Goal: Task Accomplishment & Management: Manage account settings

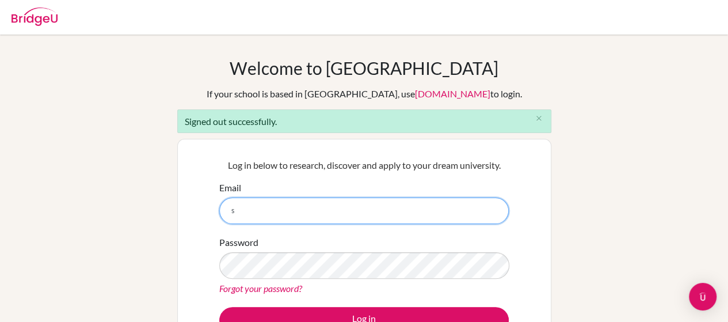
type input "szovenyib@gmail.com"
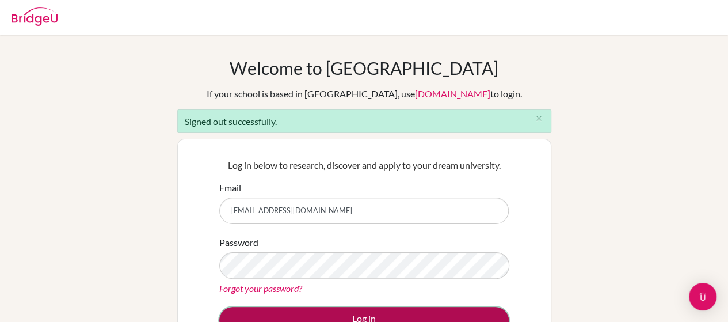
click at [330, 317] on button "Log in" at bounding box center [363, 320] width 289 height 26
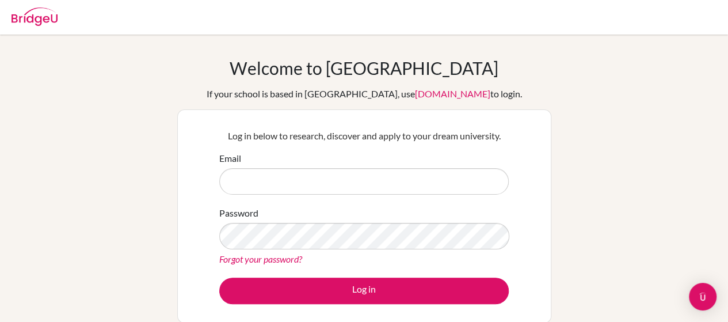
click at [355, 173] on input "Email" at bounding box center [363, 181] width 289 height 26
type input "[EMAIL_ADDRESS][DOMAIN_NAME]"
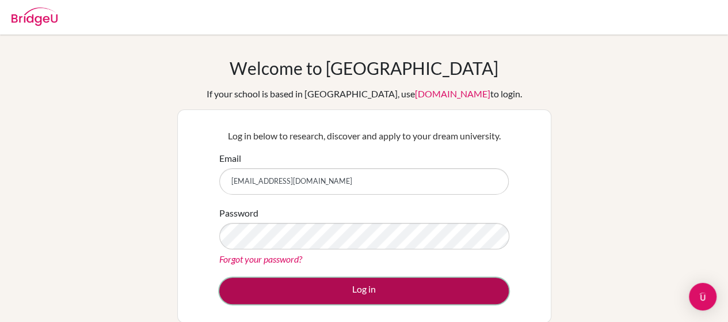
click at [357, 289] on button "Log in" at bounding box center [363, 290] width 289 height 26
